Goal: Task Accomplishment & Management: Complete application form

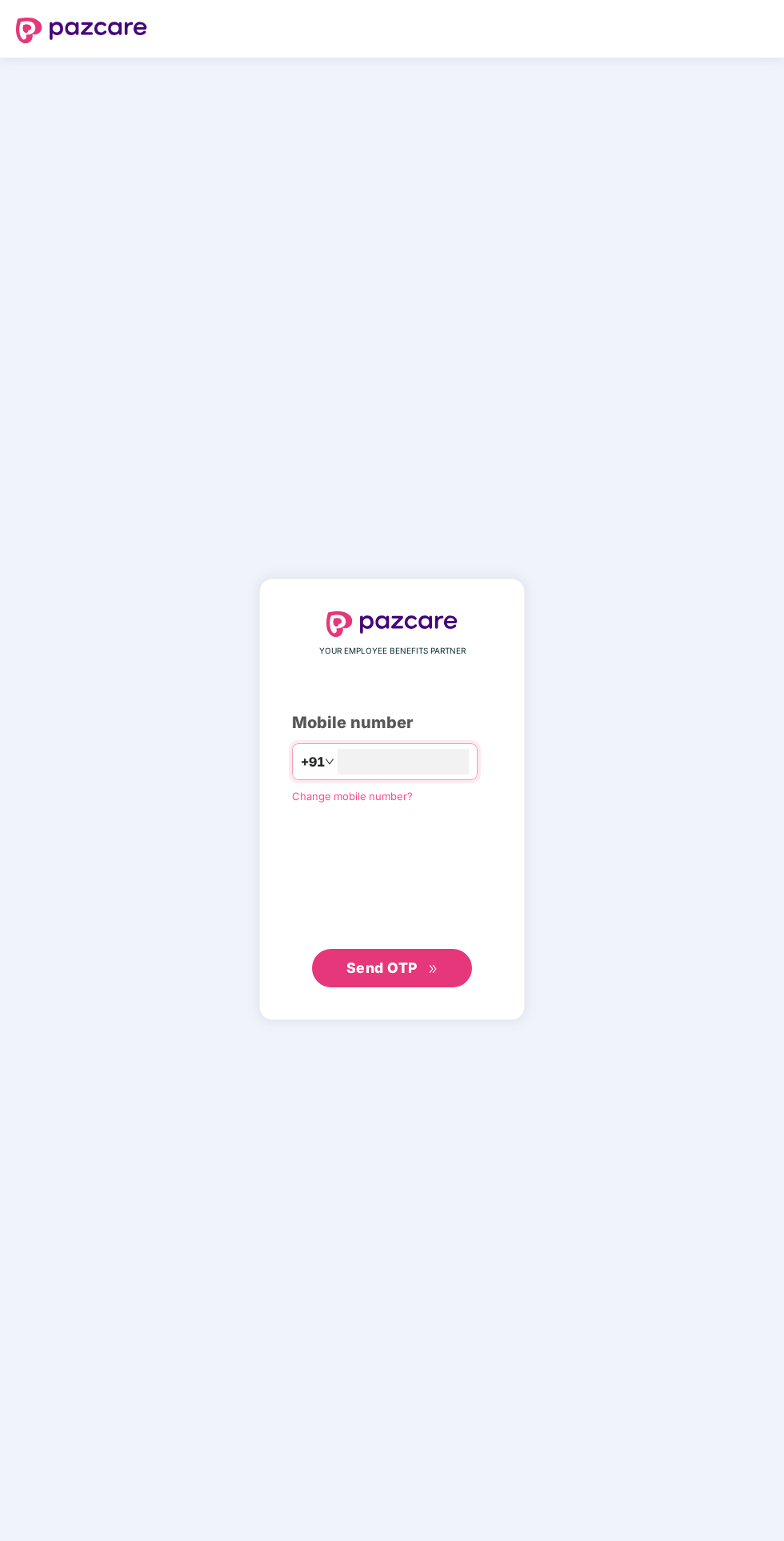
scroll to position [122, 0]
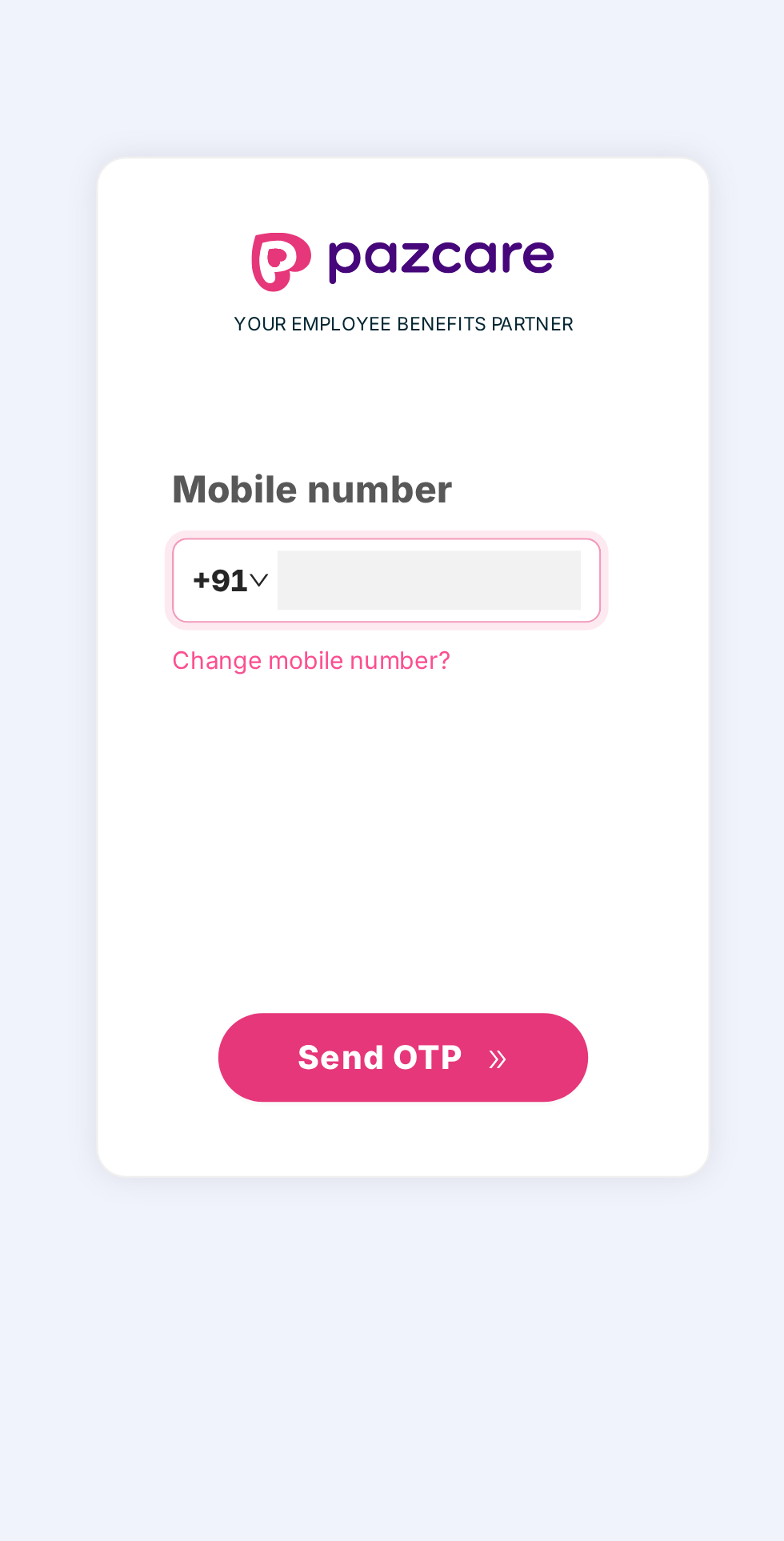
type input "**********"
click at [435, 964] on icon "double-right" at bounding box center [433, 969] width 11 height 11
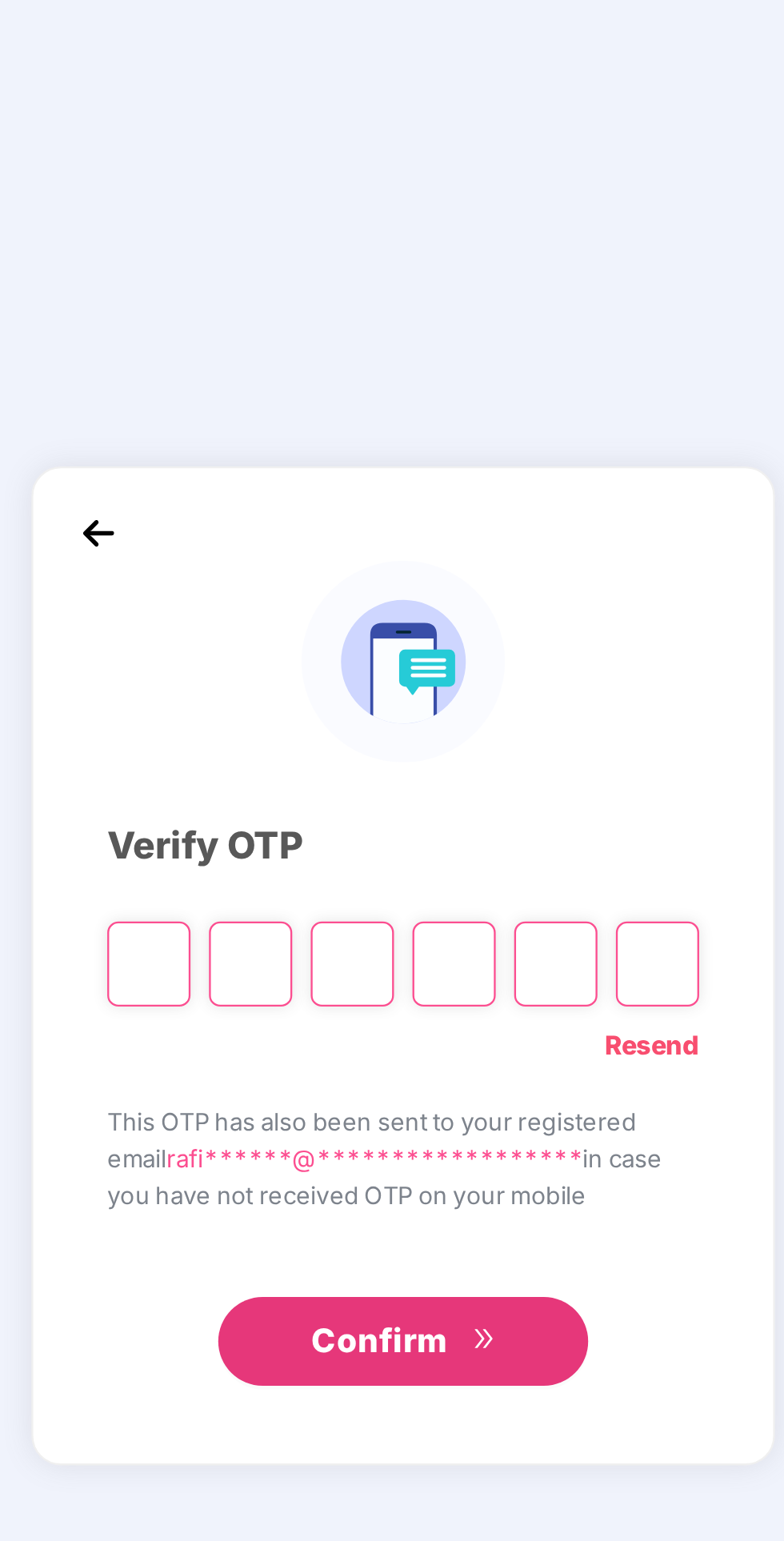
scroll to position [123, 0]
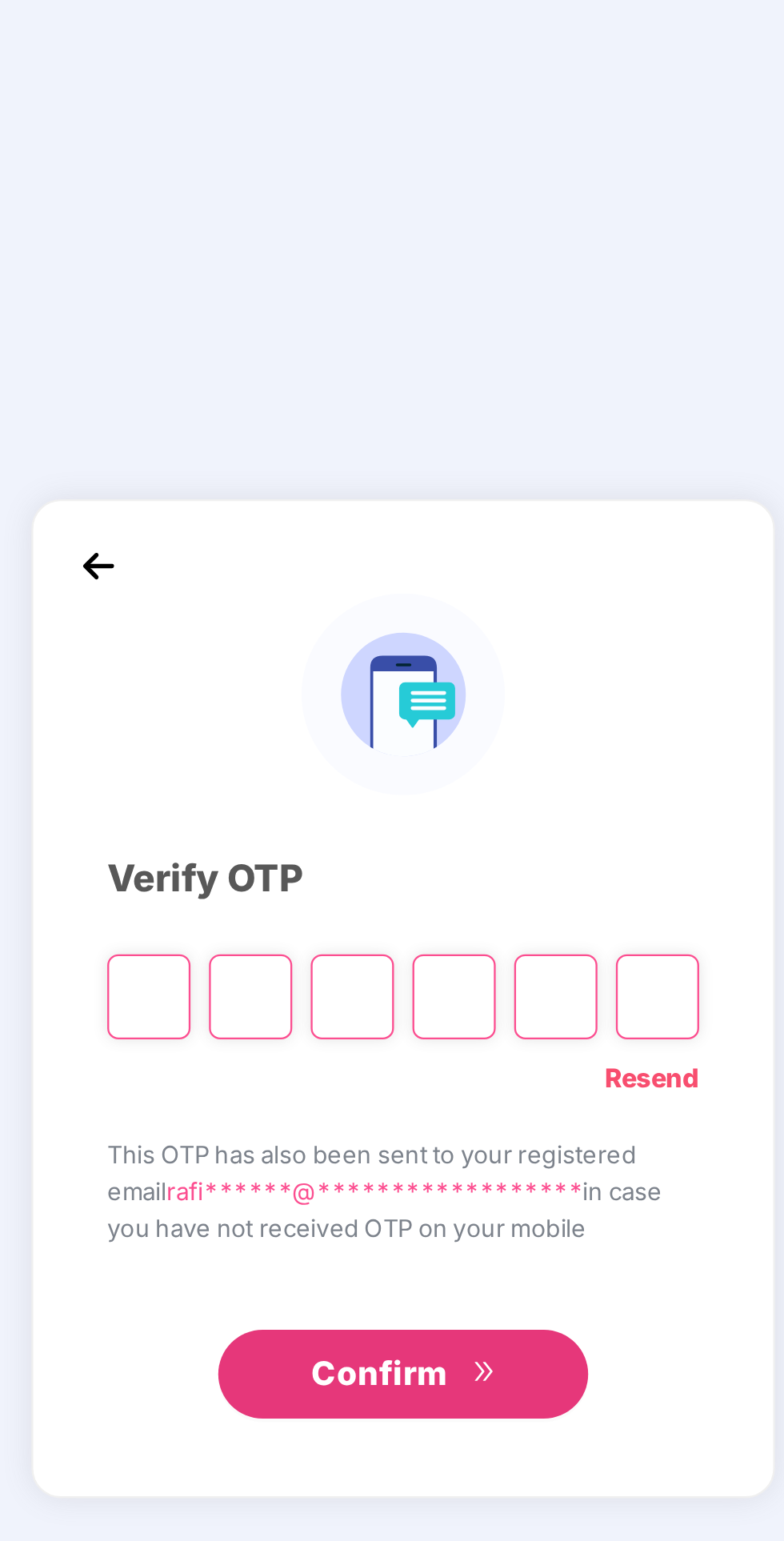
click at [283, 780] on input "Please enter verification code. Digit 1" at bounding box center [282, 798] width 36 height 37
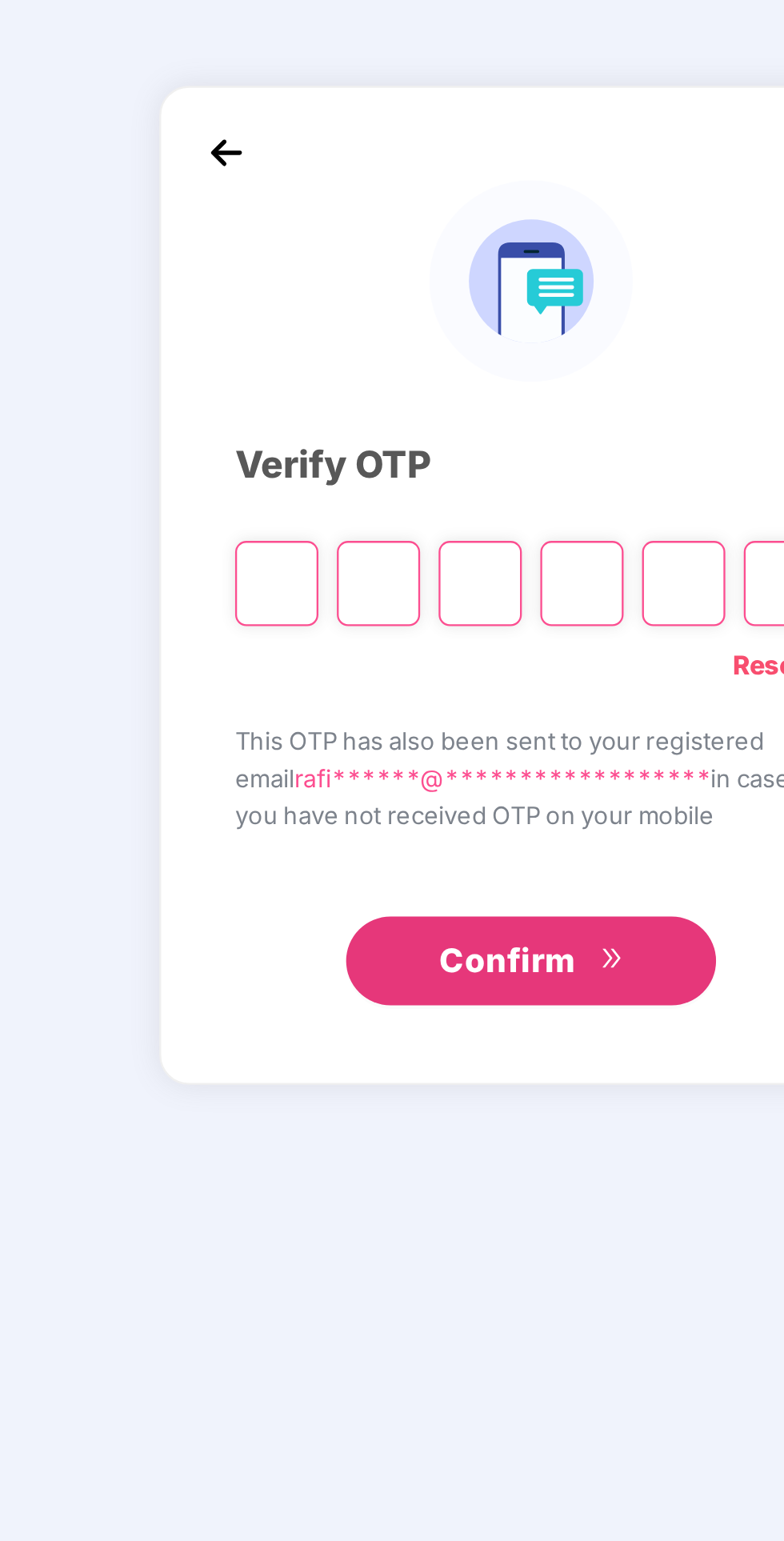
type input "*"
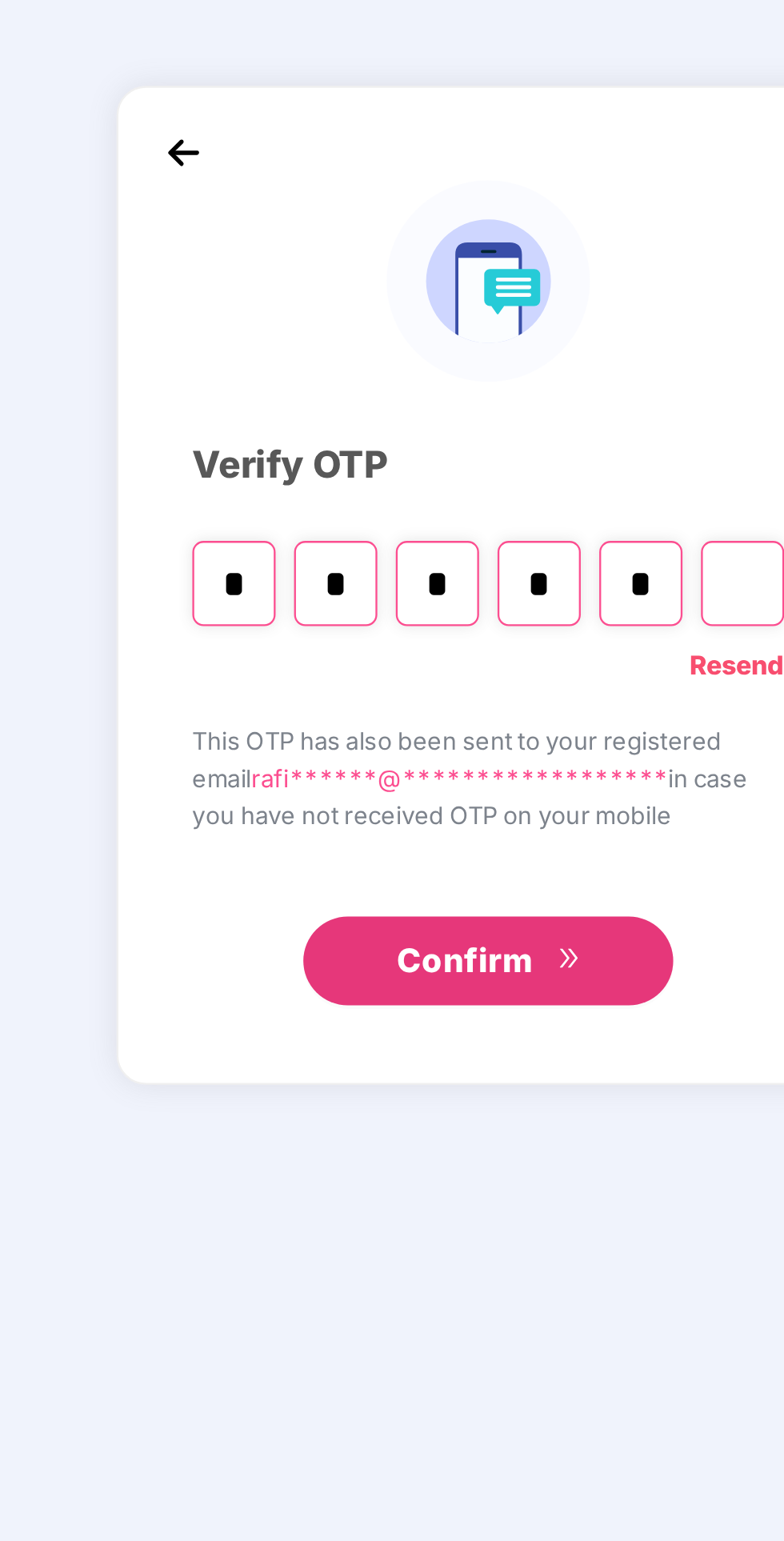
type input "*"
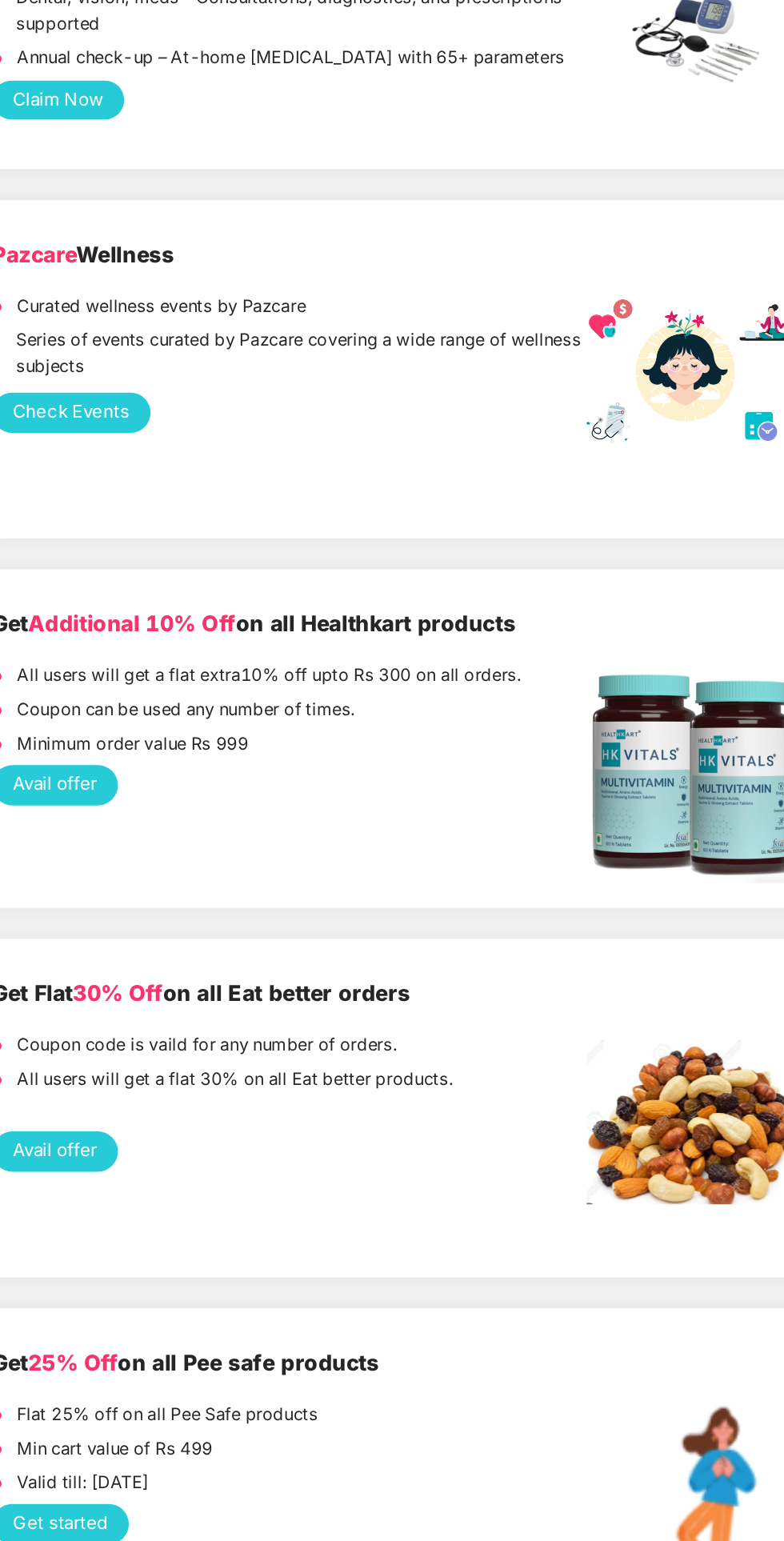
scroll to position [1762, 0]
